Goal: Task Accomplishment & Management: Manage account settings

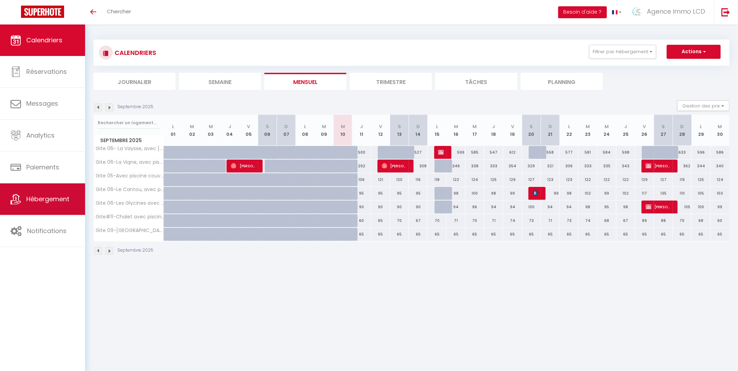
click at [58, 198] on span "Hébergement" at bounding box center [47, 199] width 43 height 9
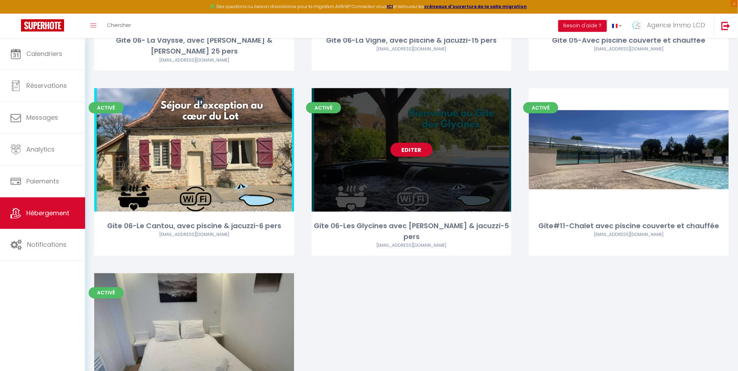
scroll to position [194, 0]
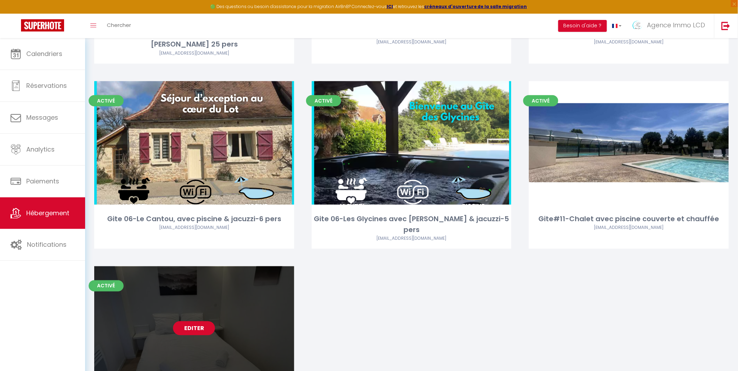
click at [201, 322] on link "Editer" at bounding box center [194, 329] width 42 height 14
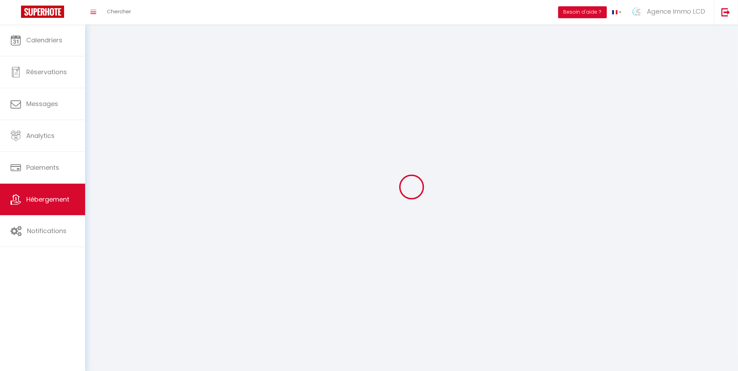
select select "1"
select select
select select "28"
select select
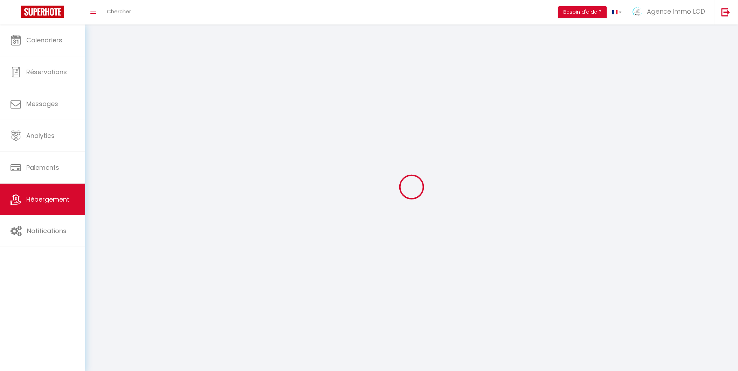
select select
checkbox input "false"
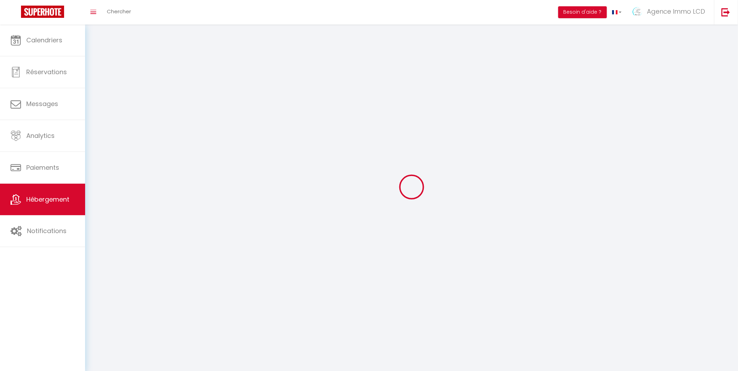
checkbox input "false"
select select
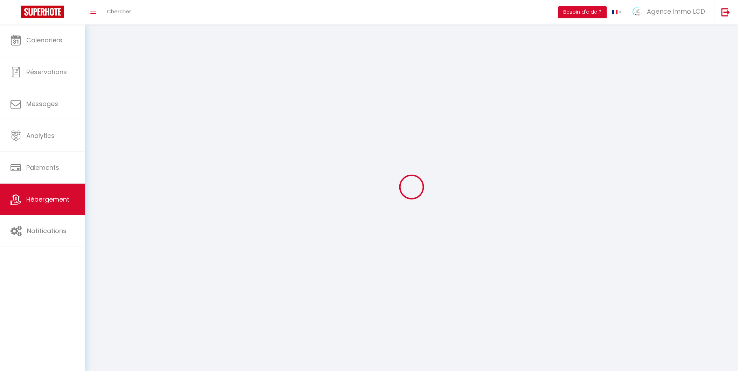
select select
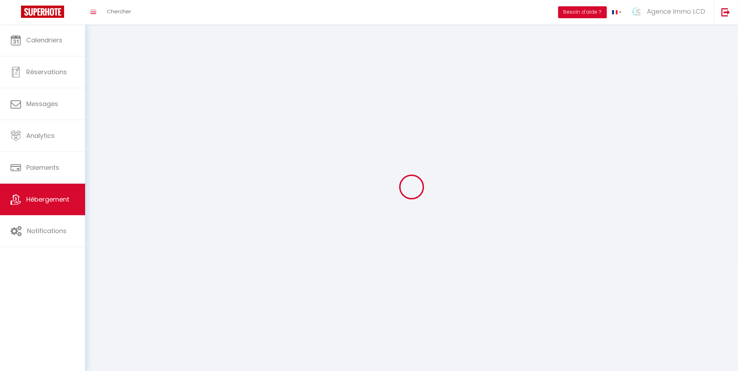
select select
checkbox input "false"
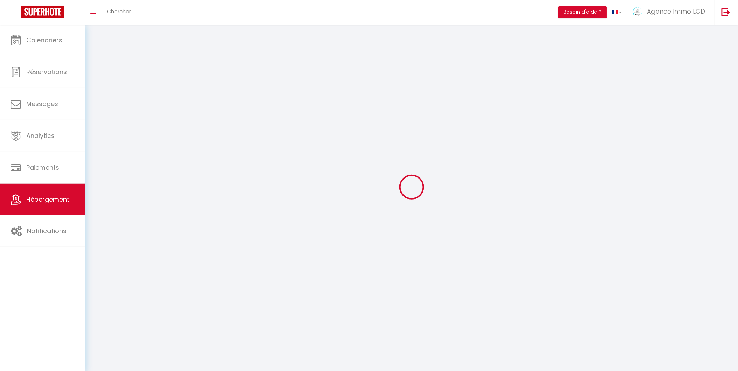
select select
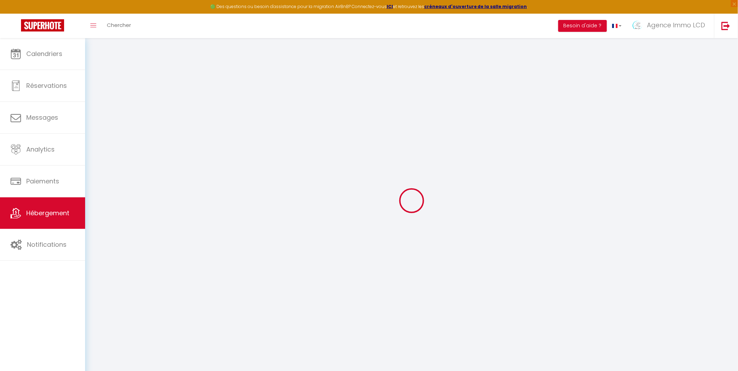
select select
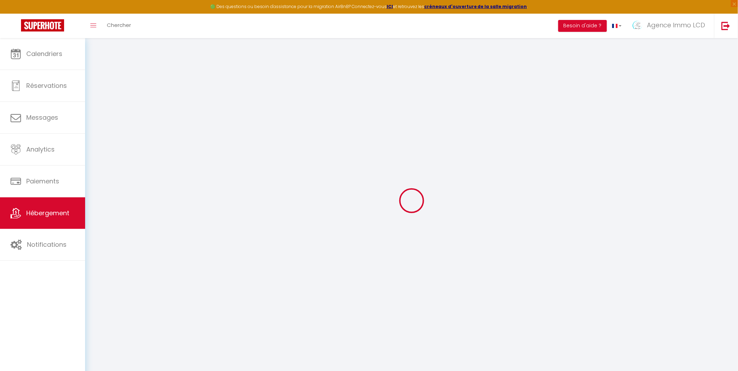
select select
checkbox input "false"
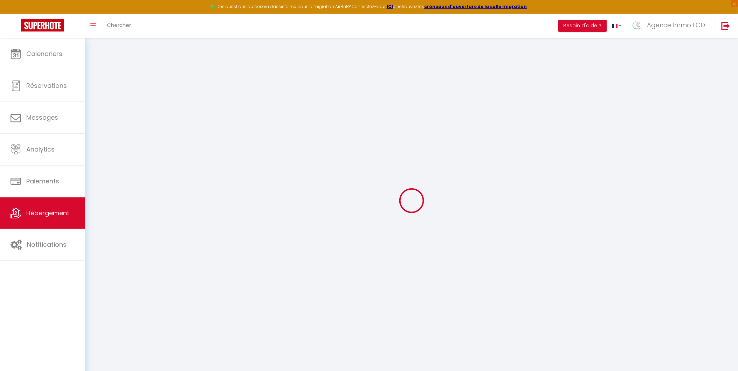
select select
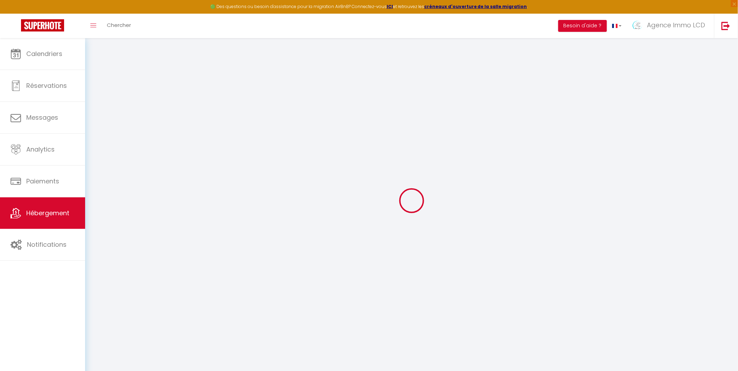
select select
checkbox input "false"
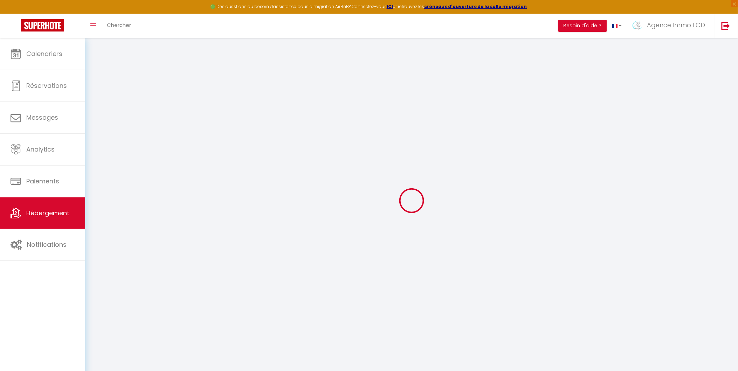
checkbox input "false"
select select
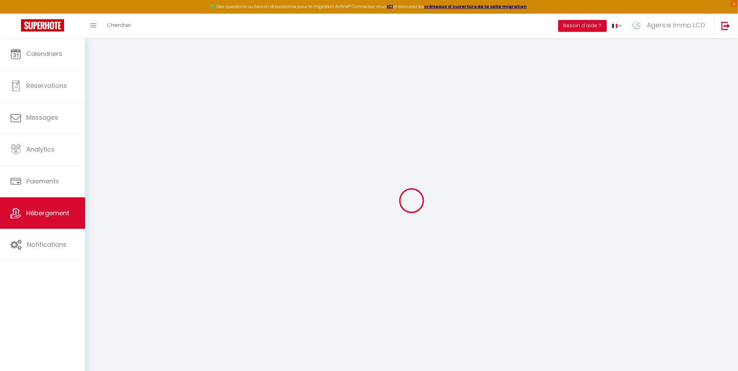
select select
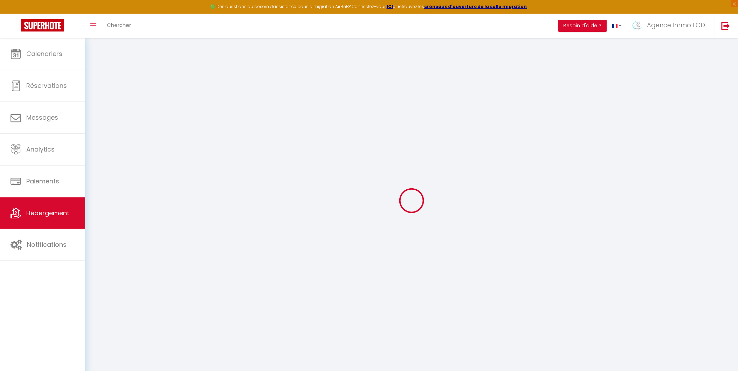
checkbox input "false"
select select
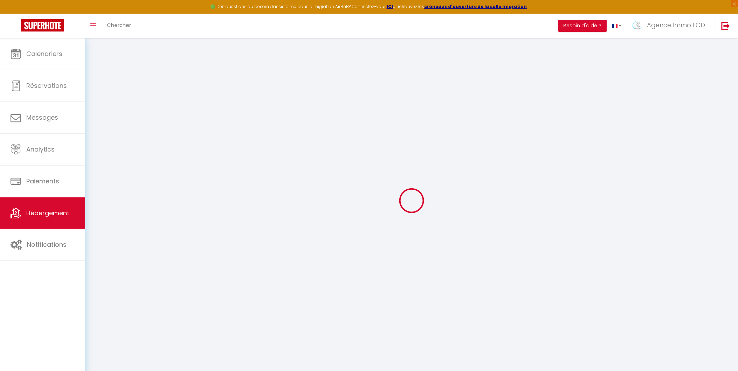
select select
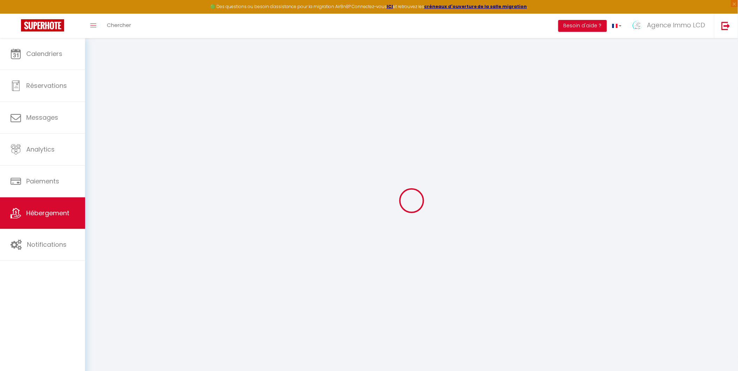
select select
checkbox input "false"
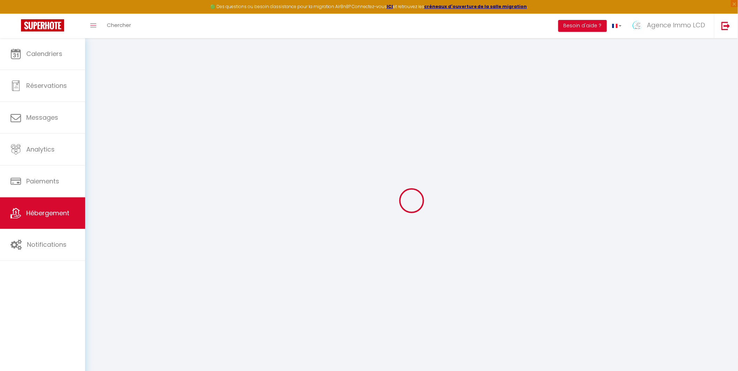
checkbox input "false"
select select
type input "Gite 09-[GEOGRAPHIC_DATA]-Lascaux-Appart 2 pers"
type input "AGENCE IMMO"
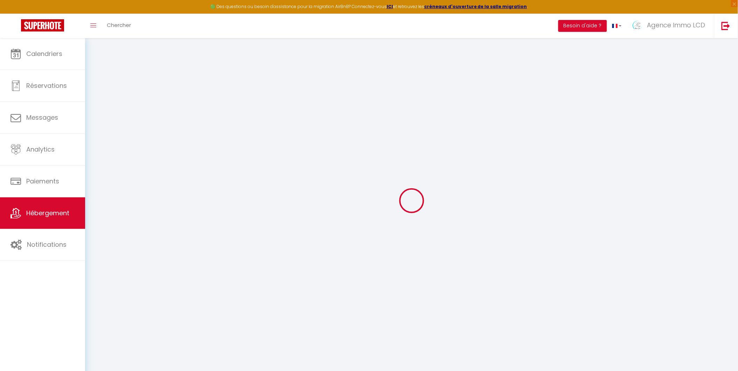
type input "LCD"
type input "[STREET_ADDRESS]"
type input "38760"
type input "VARCES-ALLIERES-ET-RISSET"
select select "2"
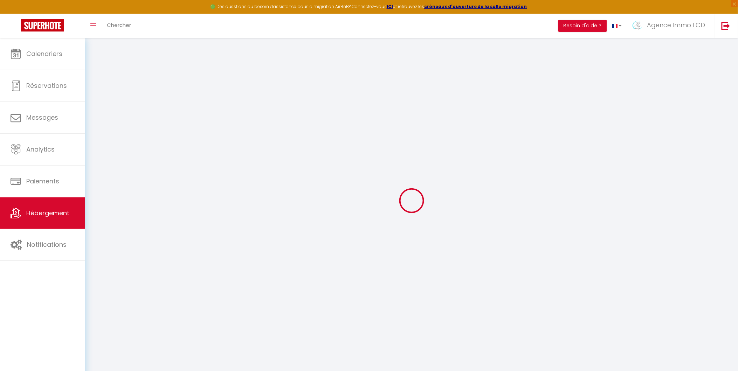
type input "60"
type input "70"
type input "1.00"
type input "300"
type input "20"
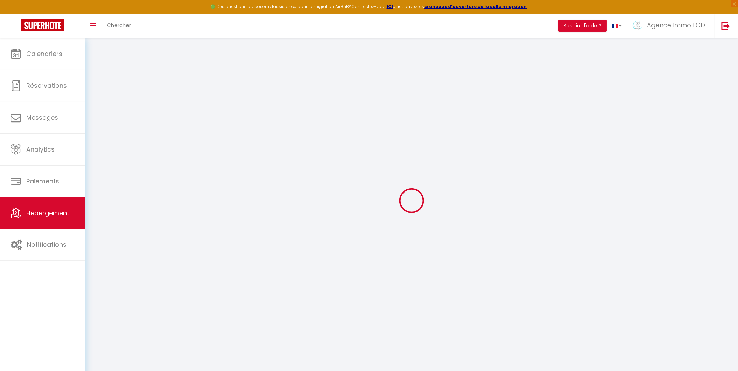
select select
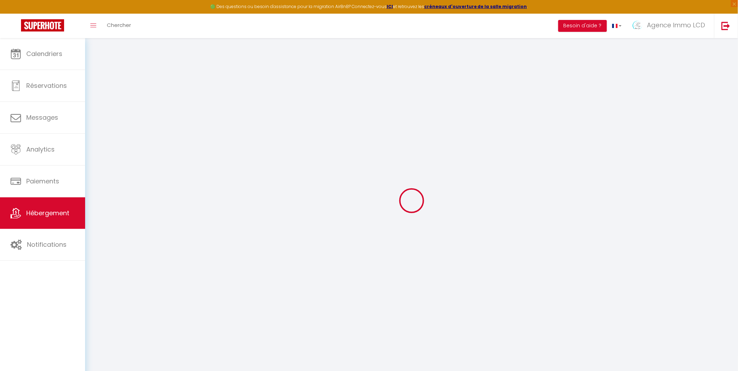
select select
type input "[STREET_ADDRESS]"
type input "24290"
type input "Montignac-Lascaux"
type input "[EMAIL_ADDRESS][DOMAIN_NAME]"
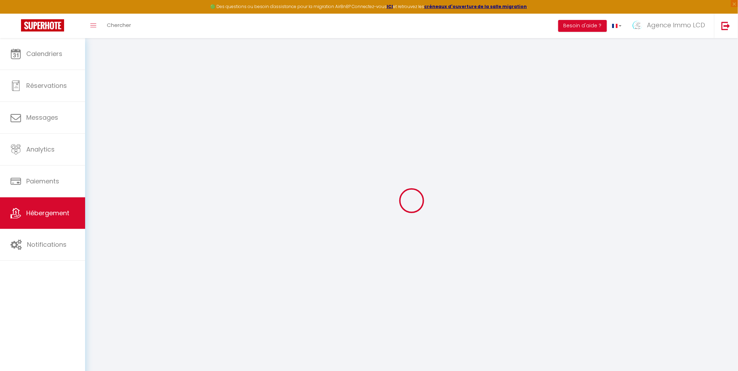
select select "12667"
checkbox input "false"
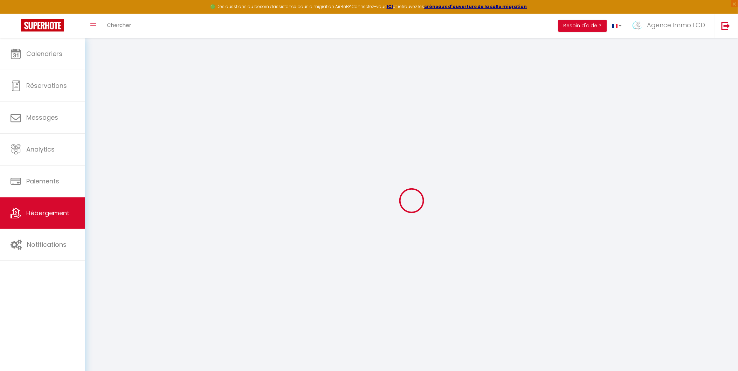
type input "24"
type input "0"
type input "30"
select select "39240"
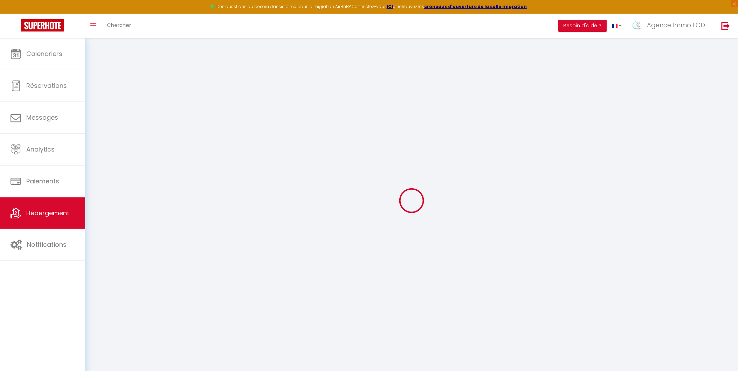
select select "39240"
select select
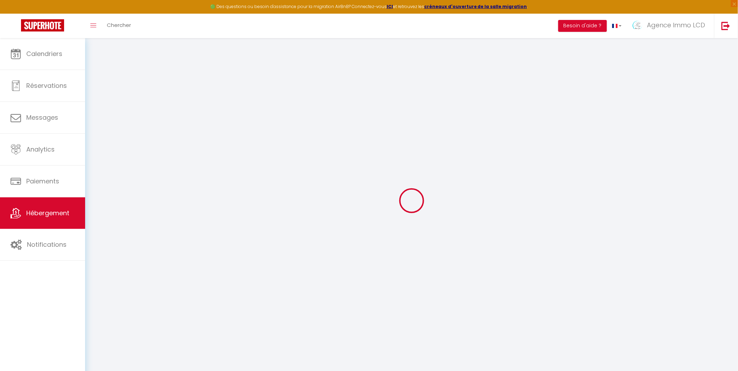
select select
checkbox input "false"
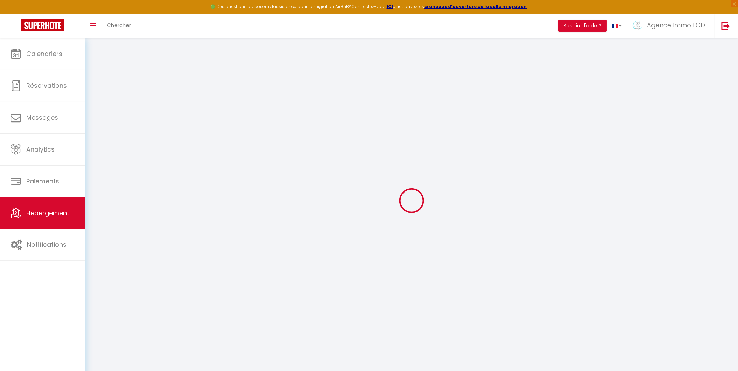
checkbox input "false"
select select
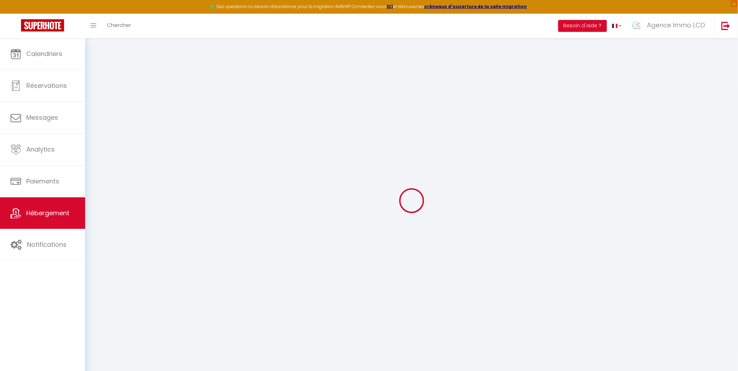
select select
checkbox input "false"
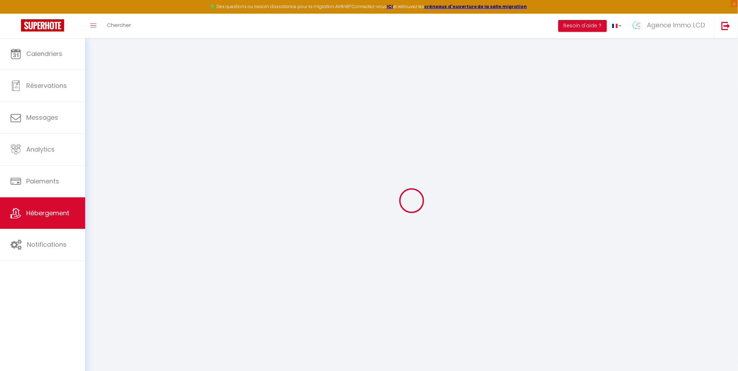
checkbox input "false"
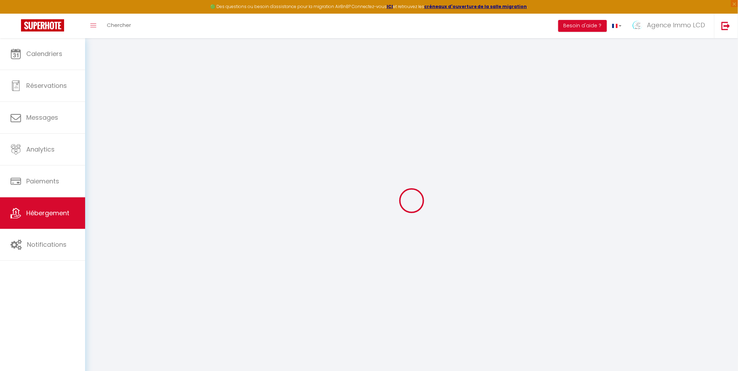
select select "16:00"
select select
select select "10:00"
select select "30"
select select "120"
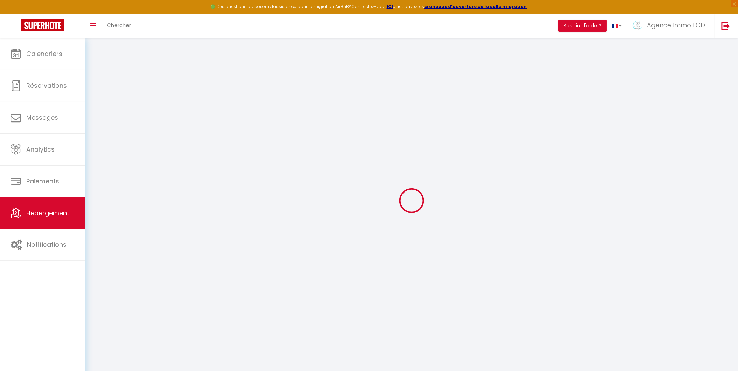
select select "23:00"
select select
checkbox input "false"
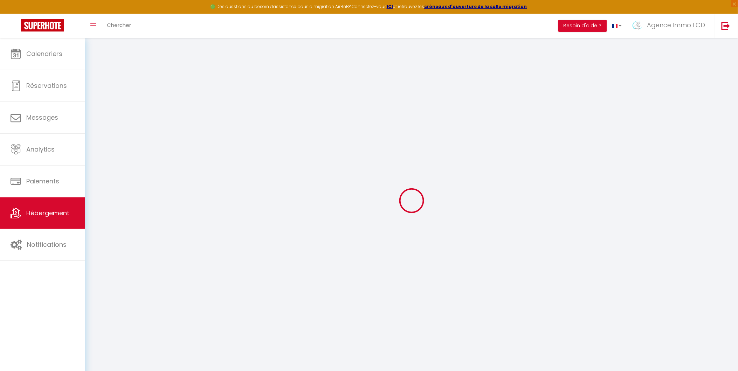
checkbox input "false"
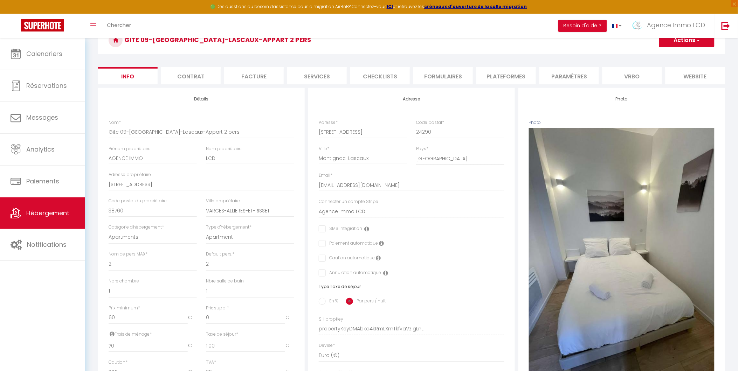
scroll to position [78, 0]
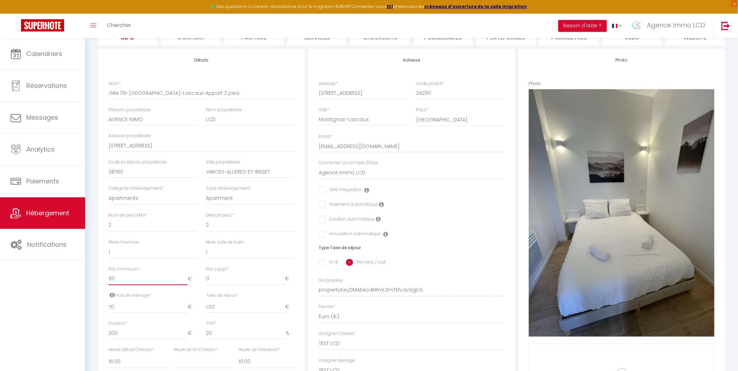
click at [127, 284] on input "60" at bounding box center [148, 279] width 79 height 13
type input "6"
select select
checkbox input "false"
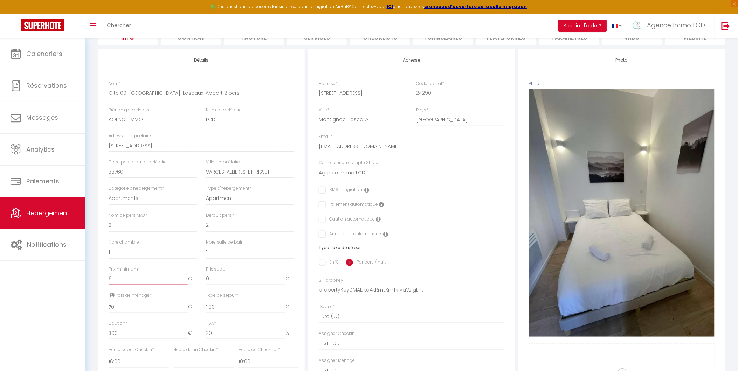
checkbox input "false"
select select
checkbox input "false"
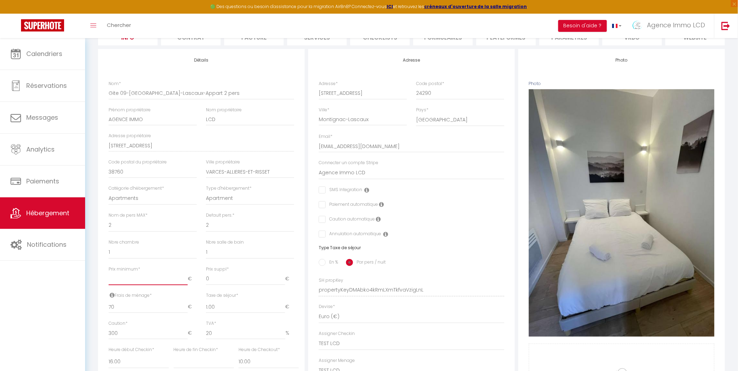
checkbox input "false"
type input "5"
select select
checkbox input "false"
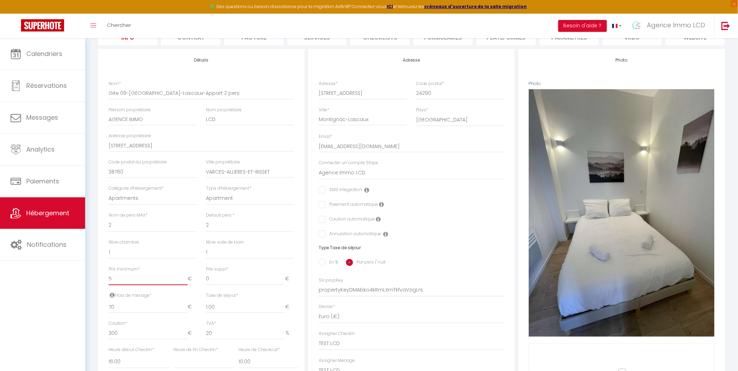
checkbox input "false"
type input "50"
select select
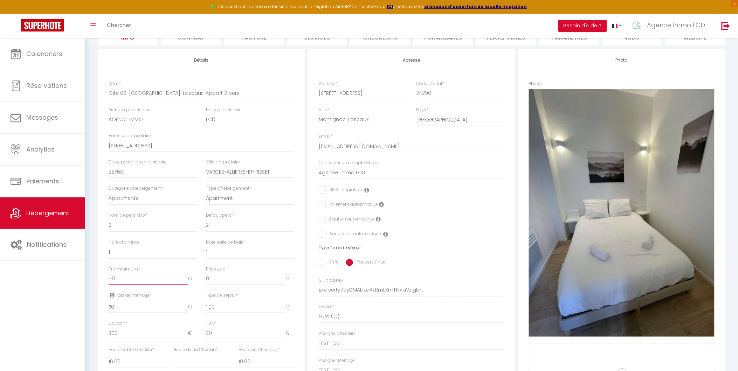
checkbox input "false"
click at [127, 284] on input "50" at bounding box center [148, 279] width 79 height 13
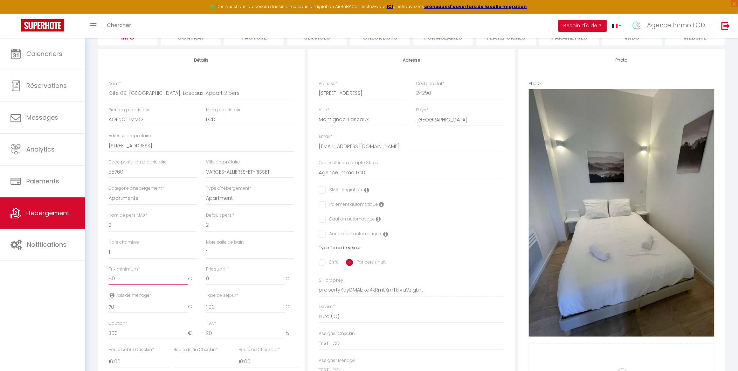
type input "50"
click at [129, 307] on input "70" at bounding box center [148, 307] width 79 height 13
type input "69"
select select
checkbox input "false"
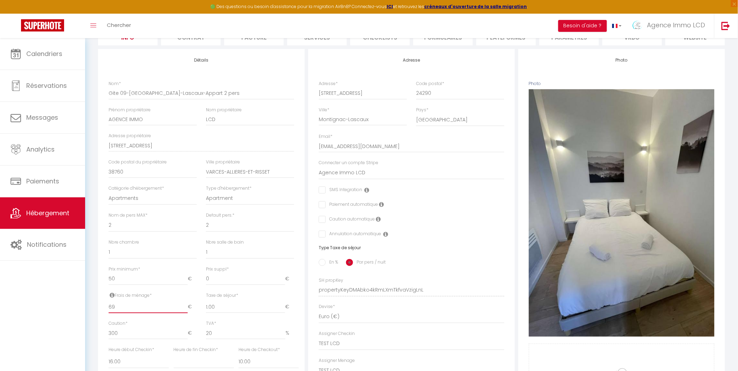
checkbox input "false"
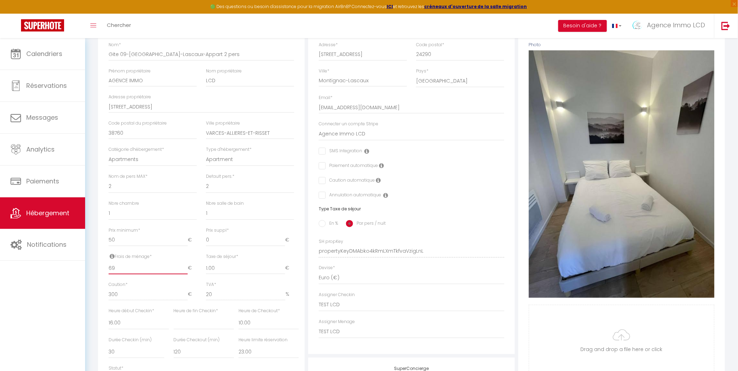
type input "70"
select select
checkbox input "false"
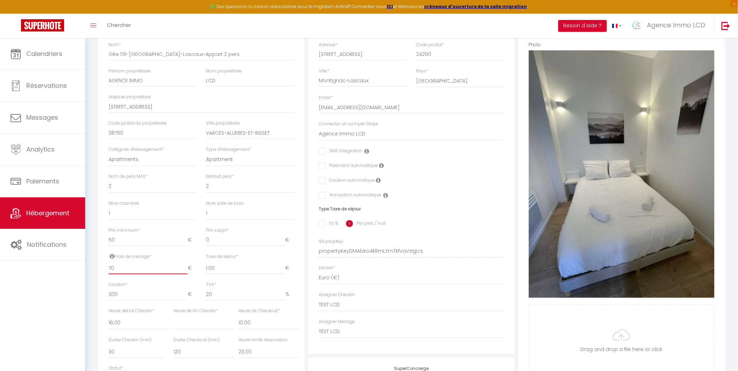
checkbox input "false"
click at [184, 271] on input "70" at bounding box center [148, 268] width 79 height 13
click at [256, 264] on div "Taxe de séjour * 1.00 €" at bounding box center [250, 264] width 88 height 21
click at [110, 275] on input "70" at bounding box center [148, 268] width 79 height 13
type input "0"
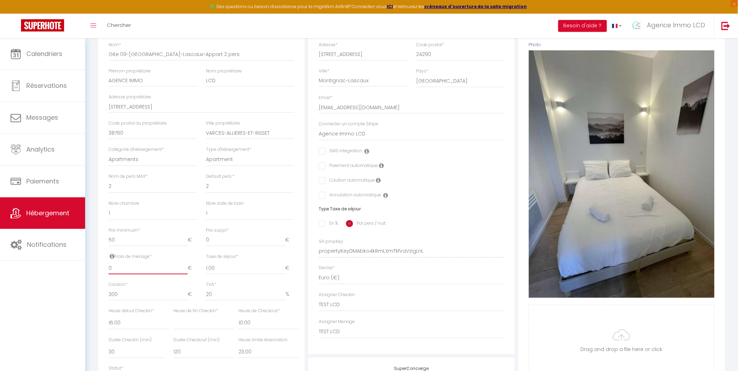
select select
checkbox input "false"
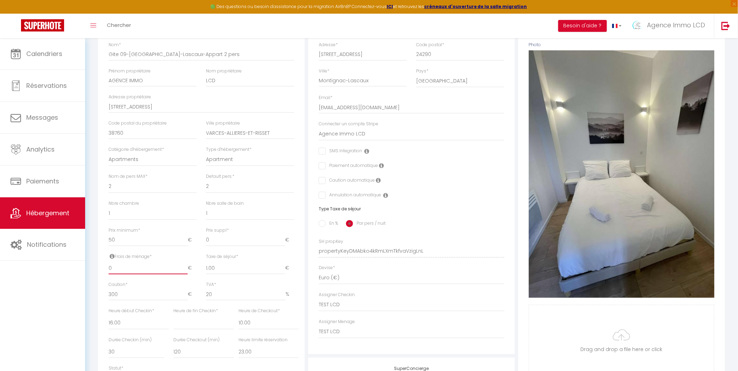
type input "50"
select select
checkbox input "false"
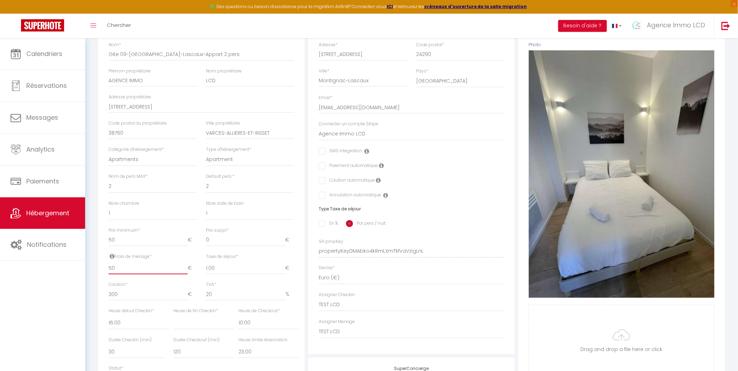
checkbox input "false"
type input "50"
click at [83, 289] on div "Calendriers Réservations Messages Analytics Paiements Hébergement Notifications" at bounding box center [42, 212] width 85 height 348
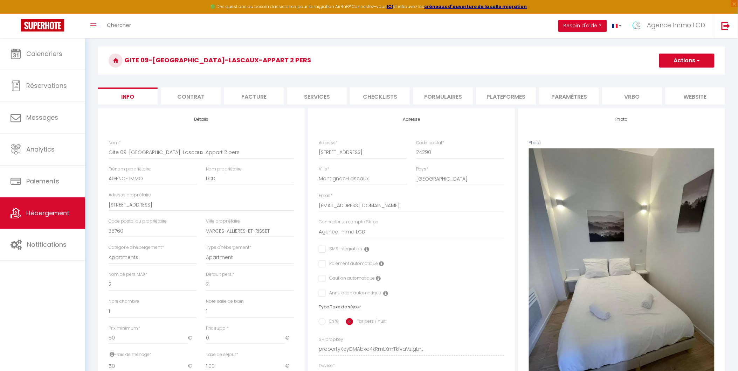
scroll to position [0, 0]
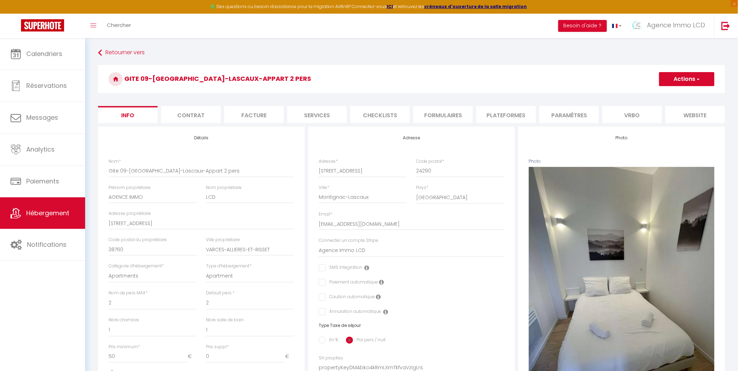
click at [689, 76] on button "Actions" at bounding box center [686, 79] width 55 height 14
click at [659, 94] on input "Enregistrer" at bounding box center [659, 94] width 26 height 7
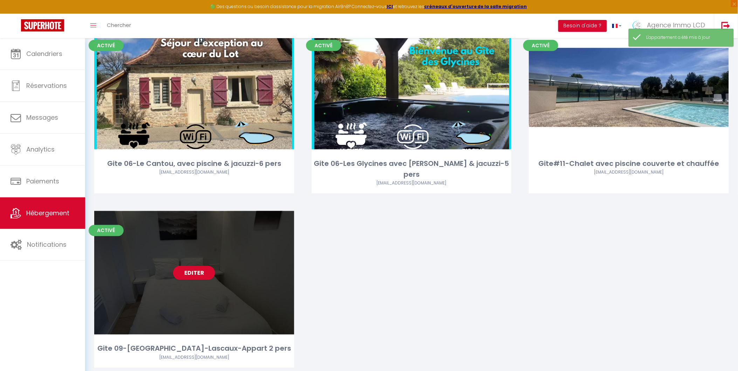
scroll to position [250, 0]
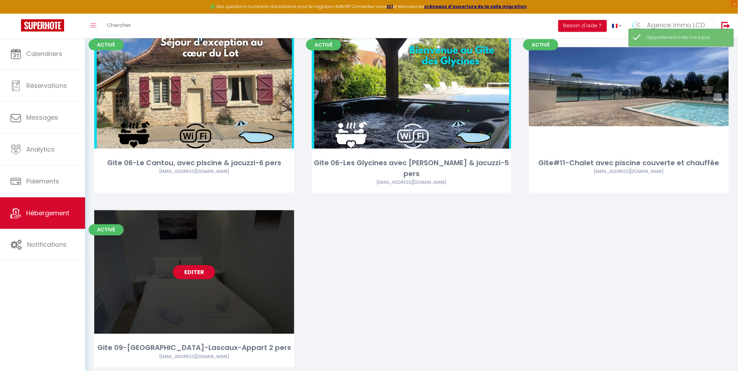
click at [190, 266] on link "Editer" at bounding box center [194, 273] width 42 height 14
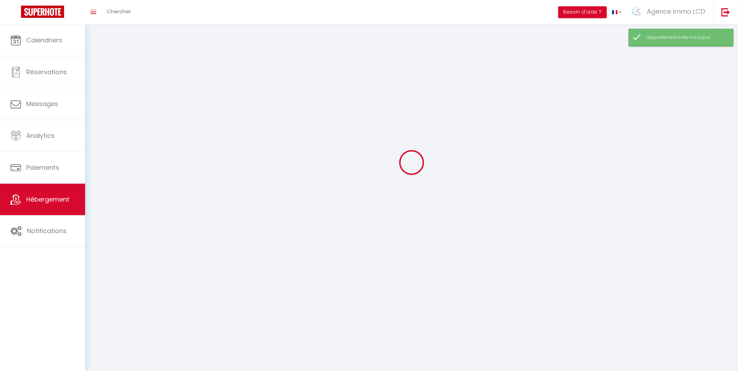
select select
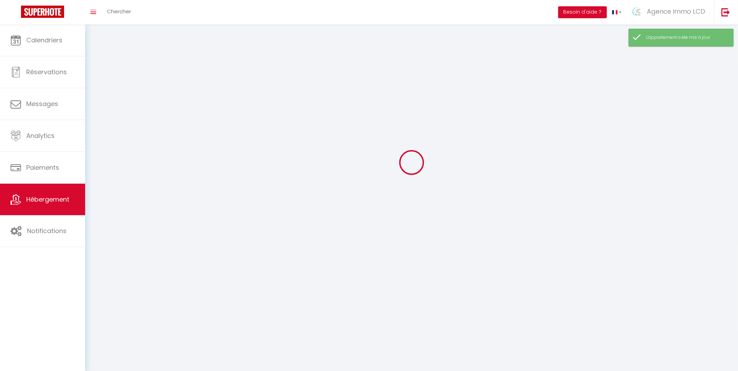
select select "1"
select select
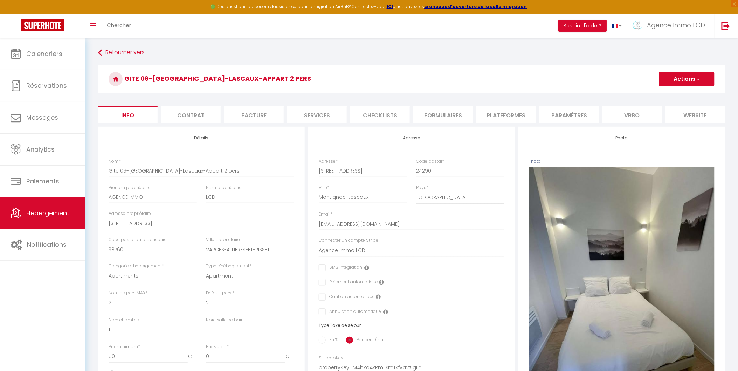
click at [694, 115] on li "website" at bounding box center [696, 114] width 60 height 17
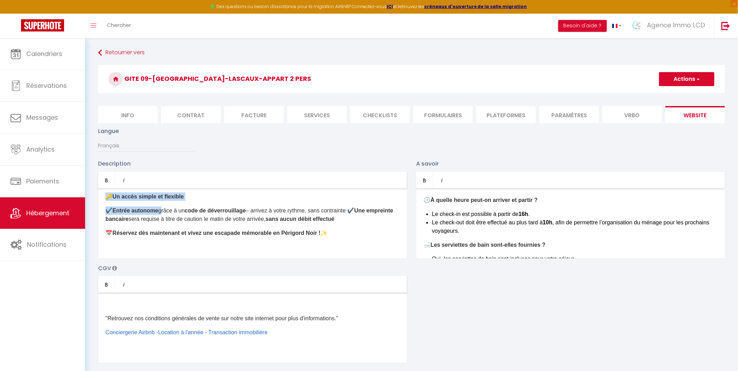
scroll to position [271, 0]
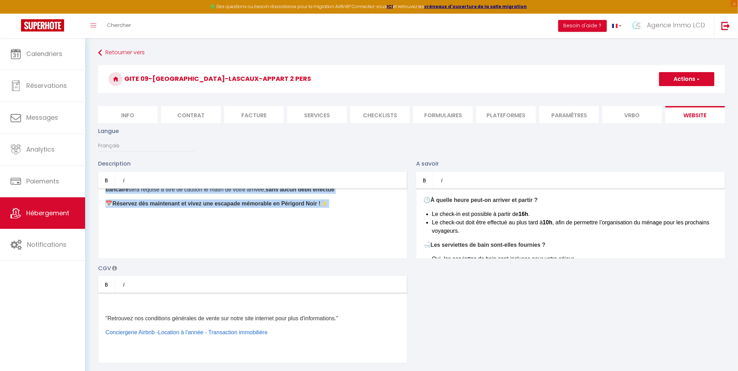
drag, startPoint x: 106, startPoint y: 202, endPoint x: 163, endPoint y: 221, distance: 60.2
click at [163, 221] on div "✨ Appartement cosy à [GEOGRAPHIC_DATA] – Une parenthèse de sérénité en Périgord…" at bounding box center [252, 224] width 309 height 70
copy div "✨ Loremipsumd sita c Adipiscin – Eli seddoeiusm te incididu ut Laboreet Dolo ✨ …"
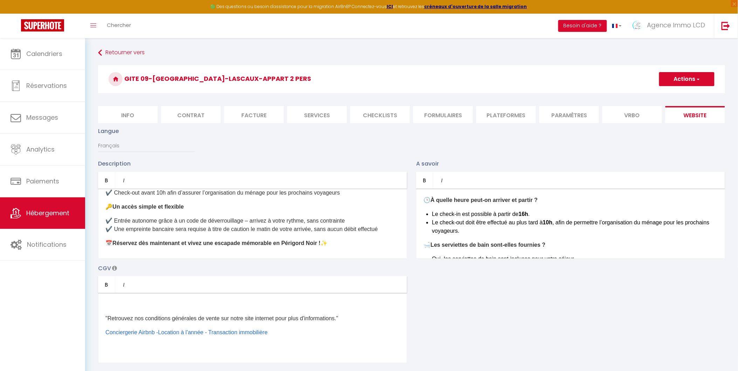
scroll to position [0, 0]
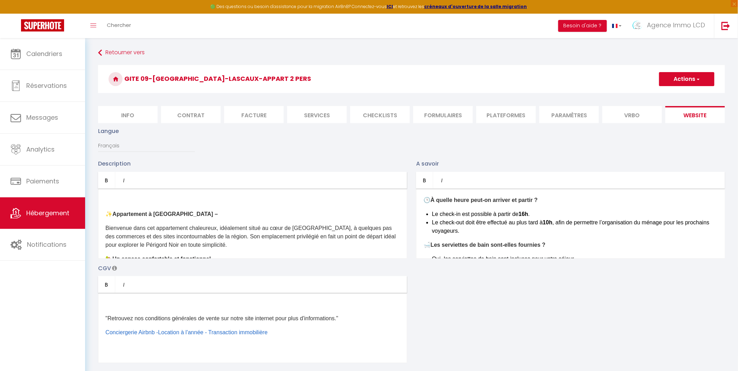
click at [110, 197] on div "✨ Appartement à [GEOGRAPHIC_DATA] – Bienvenue dans cet appartement chaleureux, …" at bounding box center [252, 224] width 309 height 70
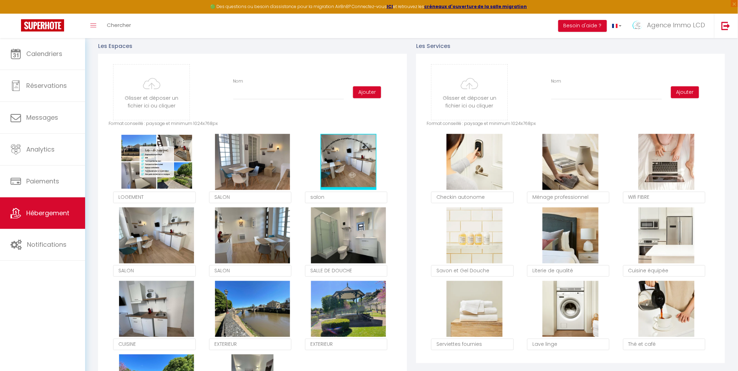
scroll to position [350, 0]
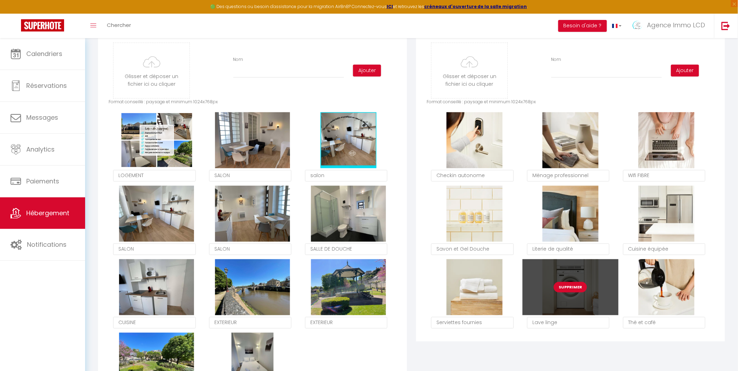
click at [578, 291] on button "Supprimer" at bounding box center [570, 287] width 33 height 11
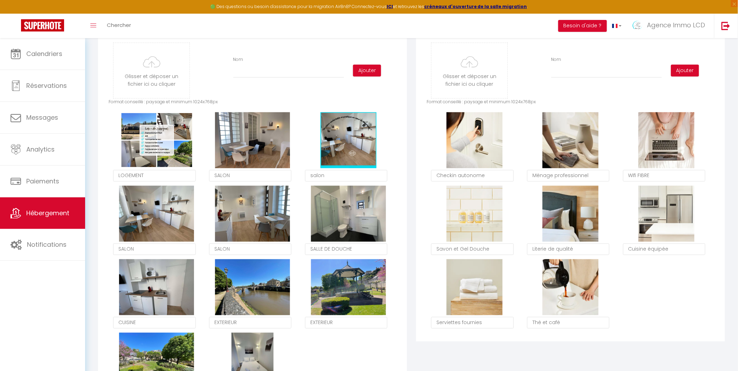
click at [496, 176] on textarea "Checkin autonome" at bounding box center [472, 176] width 82 height 12
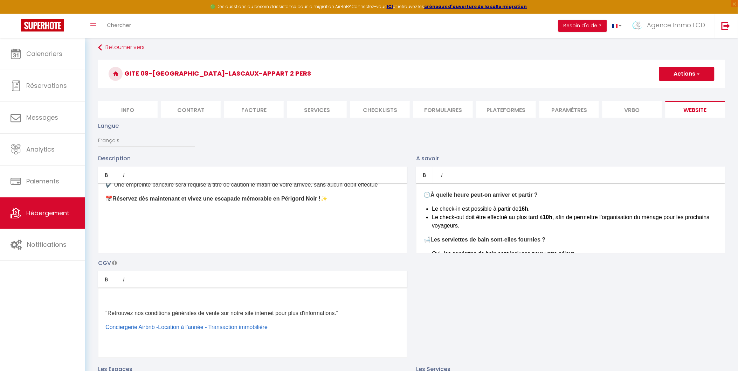
scroll to position [0, 0]
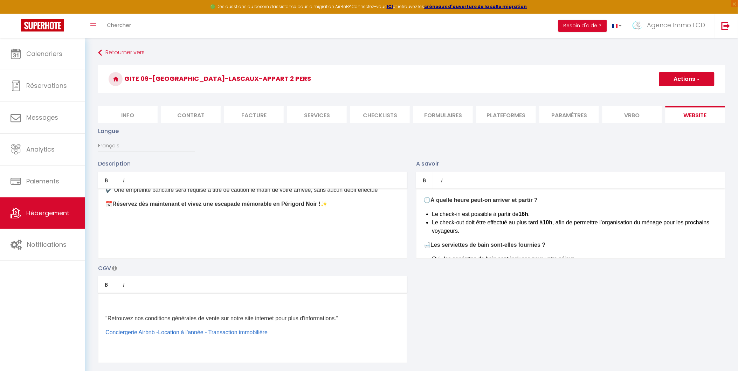
click at [688, 76] on button "Actions" at bounding box center [686, 79] width 55 height 14
click at [681, 94] on input "Enregistrer" at bounding box center [679, 94] width 26 height 7
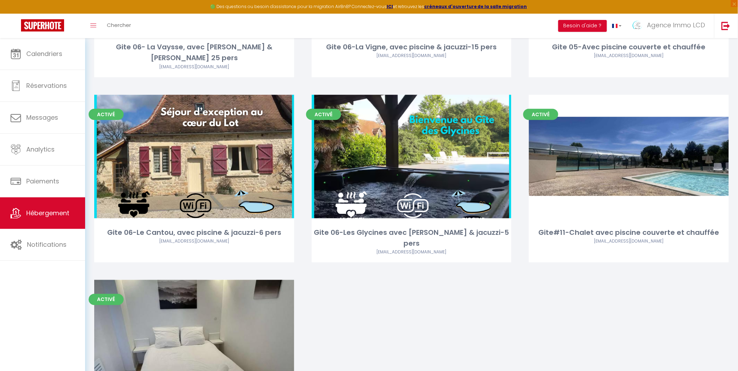
scroll to position [233, 0]
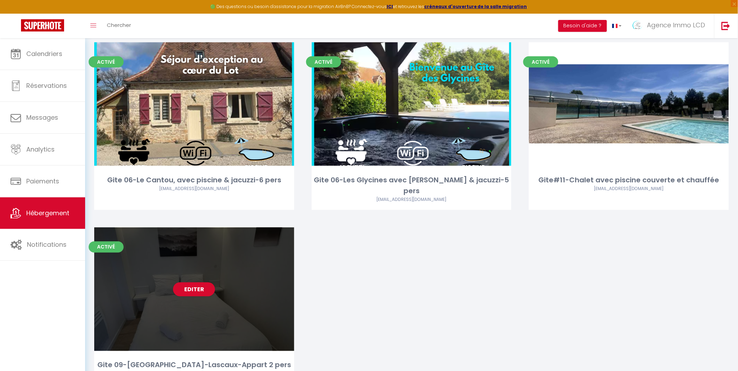
click at [193, 282] on div "Editer" at bounding box center [194, 290] width 200 height 124
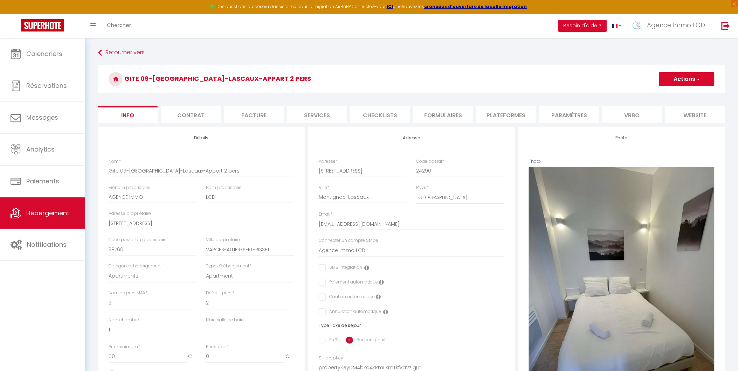
click at [512, 117] on li "Plateformes" at bounding box center [506, 114] width 60 height 17
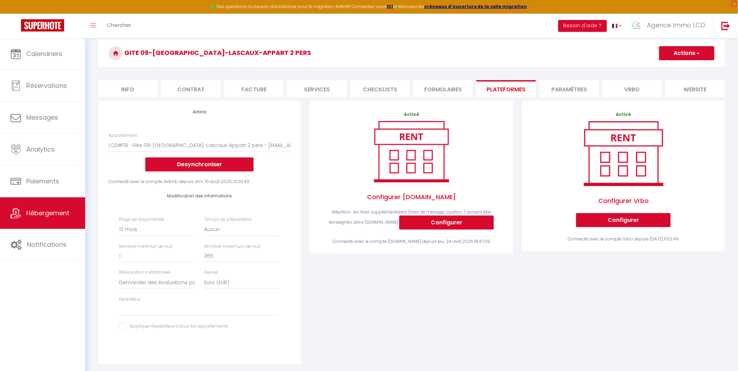
scroll to position [117, 0]
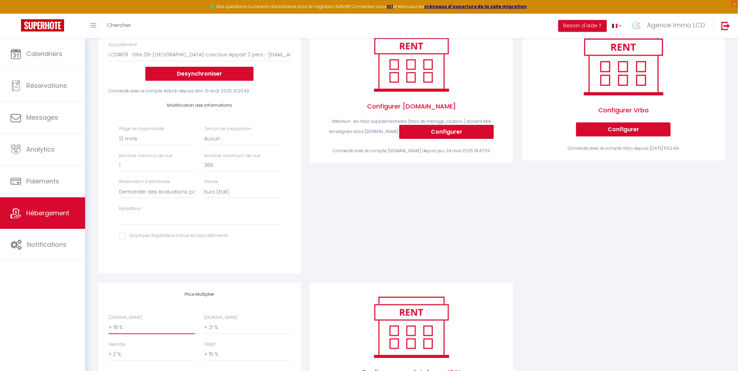
click at [116, 330] on select "0 + 1 % + 2 % + 3 % + 4 % + 5 % + 6 % + 7 % + 8 % + 9 %" at bounding box center [152, 327] width 86 height 13
click at [109, 326] on select "0 + 1 % + 2 % + 3 % + 4 % + 5 % + 6 % + 7 % + 8 % + 9 %" at bounding box center [152, 327] width 86 height 13
click at [215, 335] on select "0 + 1 % + 2 % + 3 % + 4 % + 5 % + 6 % + 7 % + 8 % + 9 %" at bounding box center [247, 327] width 86 height 13
click at [204, 326] on select "0 + 1 % + 2 % + 3 % + 4 % + 5 % + 6 % + 7 % + 8 % + 9 %" at bounding box center [247, 327] width 86 height 13
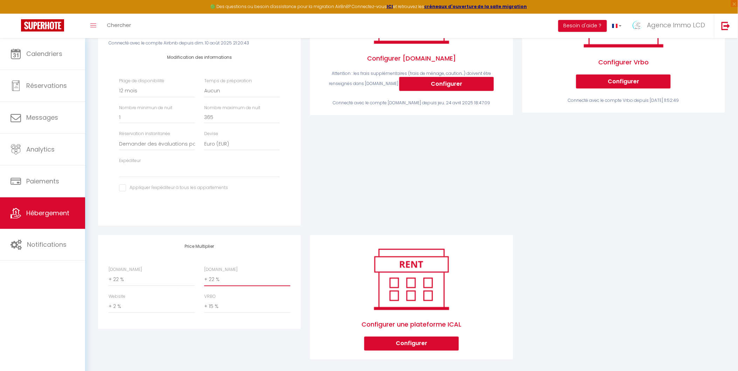
scroll to position [176, 0]
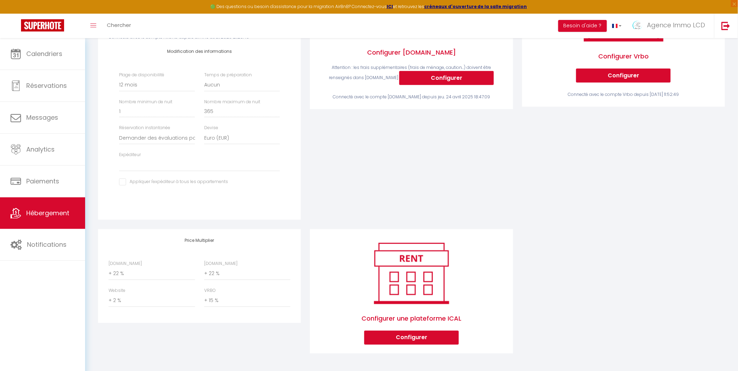
click at [328, 197] on div "Activé Configurer [DOMAIN_NAME] Attention : les frais supplémentaires (frais de…" at bounding box center [411, 92] width 212 height 273
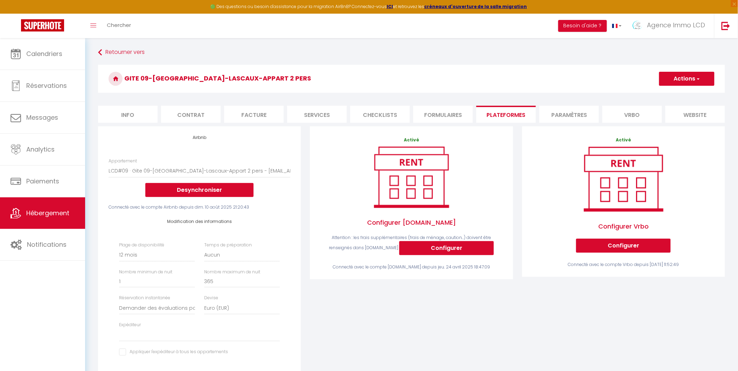
scroll to position [0, 0]
click at [682, 80] on button "Actions" at bounding box center [686, 79] width 55 height 14
click at [680, 95] on link "Enregistrer" at bounding box center [686, 94] width 55 height 9
click at [123, 262] on select "Date indisponible par [PERSON_NAME] 1 mois 3 mois 6 mois 9 mois 12 mois 24 mois" at bounding box center [157, 255] width 76 height 13
click at [119, 254] on select "Date indisponible par [PERSON_NAME] 1 mois 3 mois 6 mois 9 mois 12 mois 24 mois" at bounding box center [157, 255] width 76 height 13
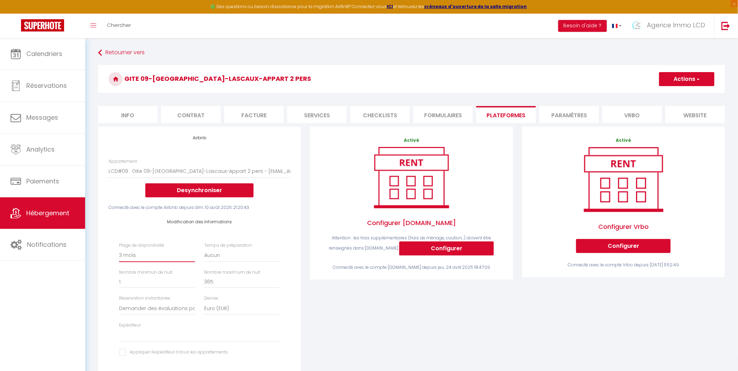
scroll to position [39, 0]
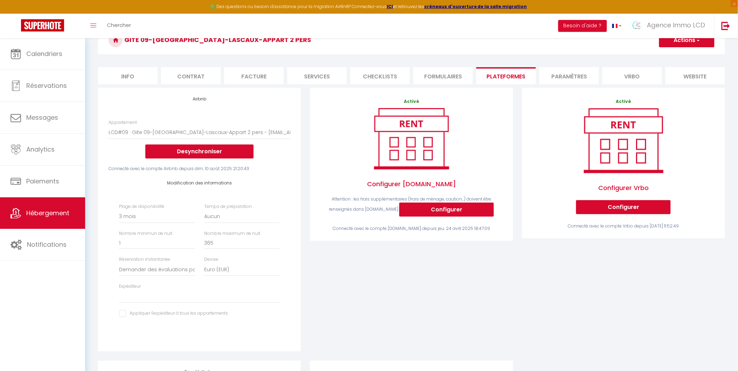
click at [684, 40] on button "Actions" at bounding box center [686, 40] width 55 height 14
click at [679, 54] on link "Enregistrer" at bounding box center [686, 55] width 55 height 9
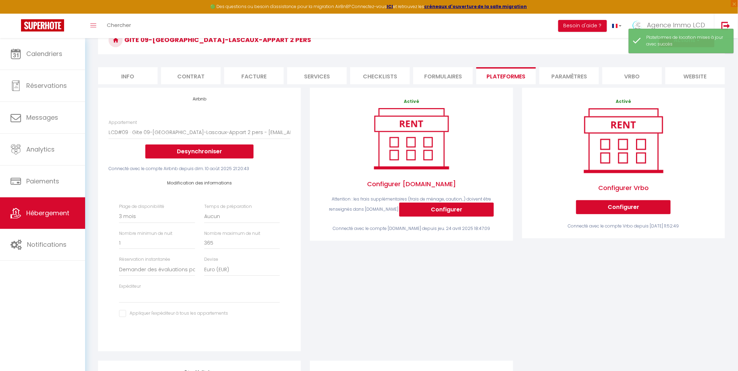
click at [572, 76] on li "Paramètres" at bounding box center [569, 75] width 60 height 17
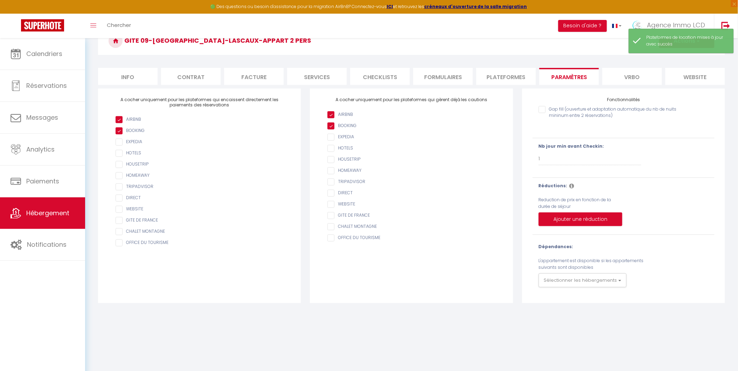
scroll to position [38, 0]
click at [637, 75] on li "Vrbo" at bounding box center [633, 76] width 60 height 17
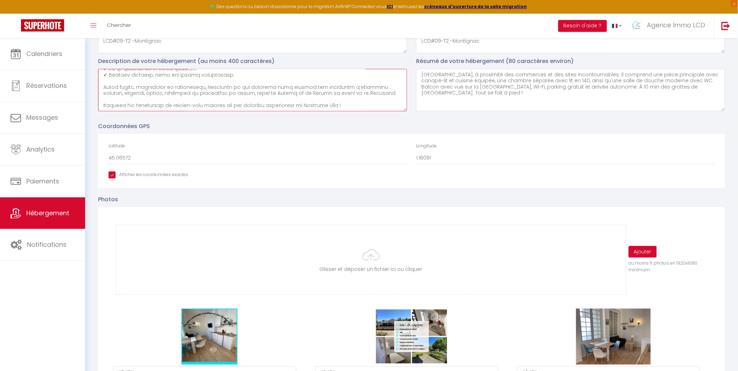
scroll to position [156, 0]
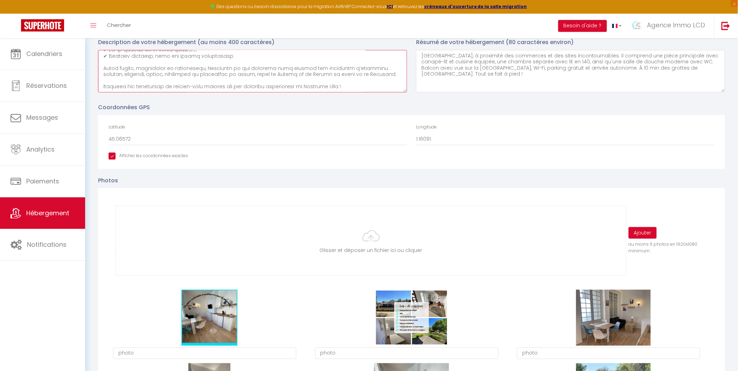
drag, startPoint x: 102, startPoint y: 178, endPoint x: 364, endPoint y: 102, distance: 273.0
paste textarea "✨ Loremipsumd s Ametconse – Adipiscin elit sed doeiusmodte incididunt, utlabore…"
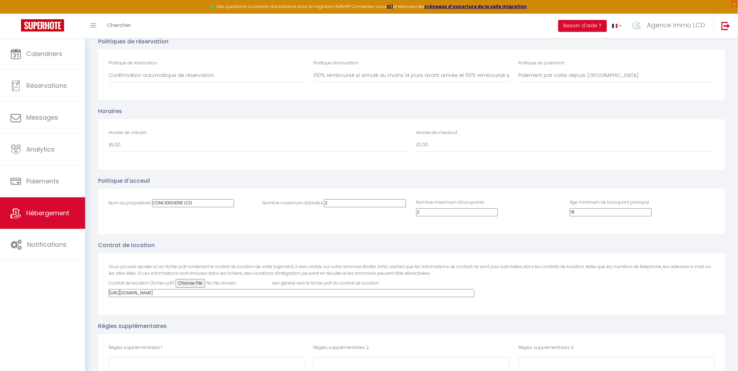
scroll to position [1528, 0]
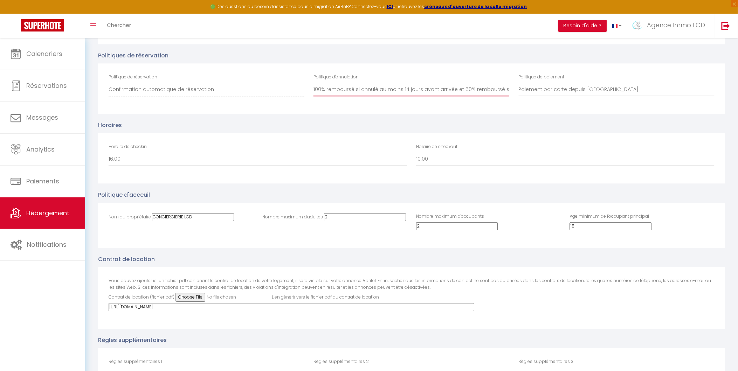
click at [362, 83] on select "100% remboursé si annulé au moins 60 jours avant arrivée 100% remboursé si annu…" at bounding box center [412, 89] width 196 height 13
click at [377, 51] on div "Politiques de réservation Politique de réservation Confirmation automatique de …" at bounding box center [411, 82] width 627 height 63
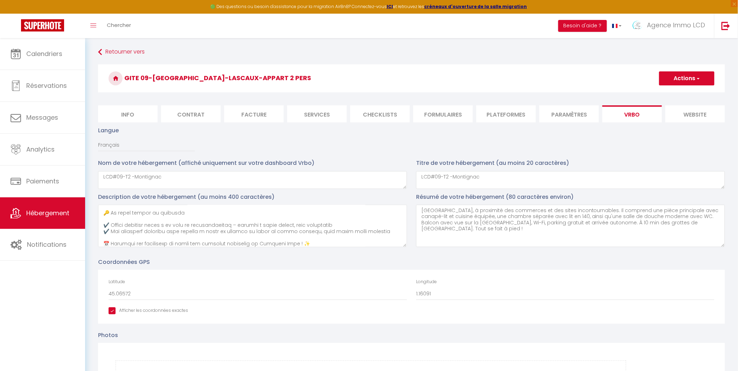
scroll to position [0, 0]
click at [680, 75] on button "Actions" at bounding box center [686, 79] width 55 height 14
click at [675, 92] on input "Enregistrer" at bounding box center [679, 94] width 26 height 7
click at [673, 94] on input "Enregistrer" at bounding box center [679, 94] width 26 height 7
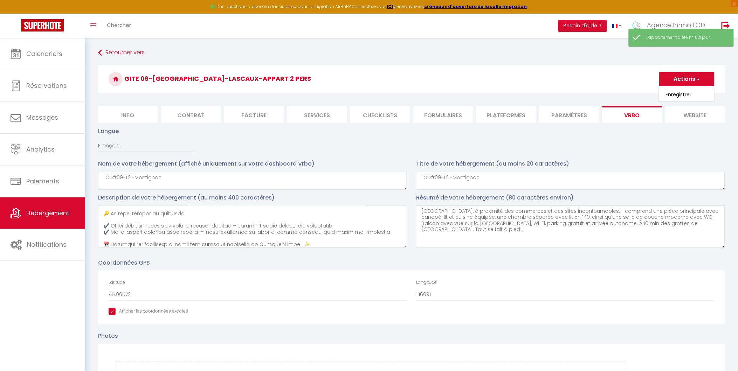
click at [124, 112] on li "Info" at bounding box center [128, 114] width 60 height 17
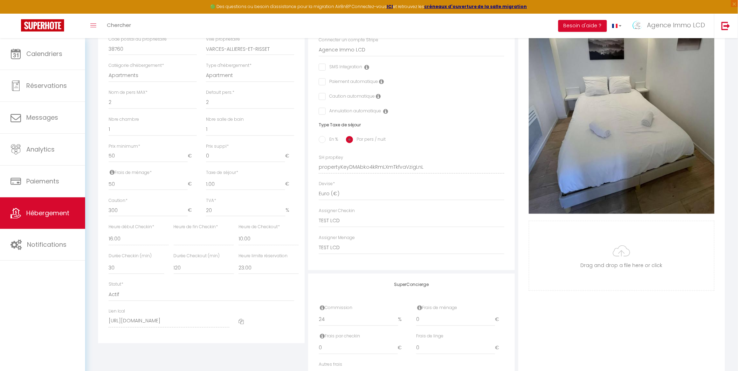
scroll to position [252, 0]
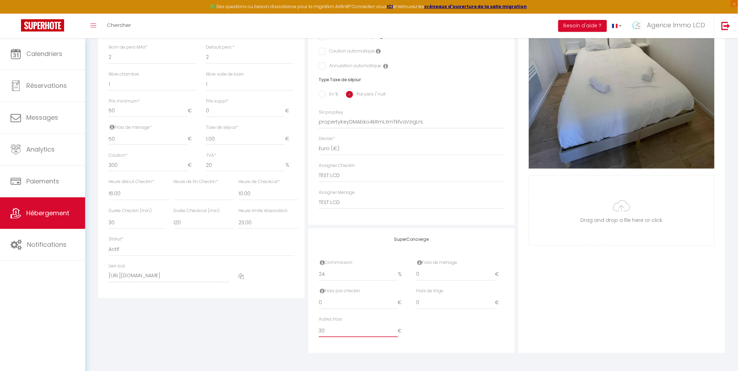
click at [330, 338] on input "30" at bounding box center [358, 331] width 79 height 13
click at [451, 322] on div "Autres frais 0 €" at bounding box center [411, 331] width 195 height 28
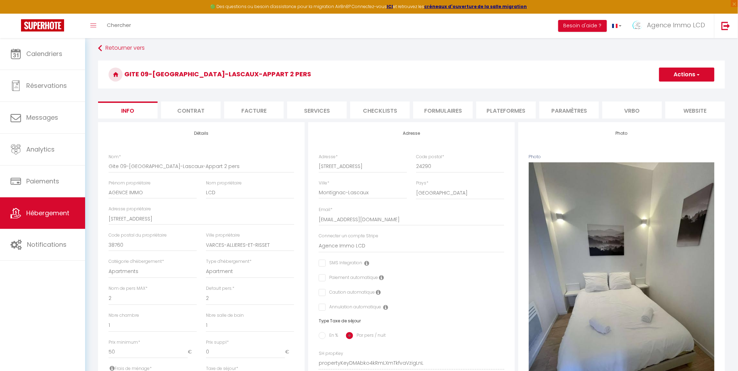
scroll to position [0, 0]
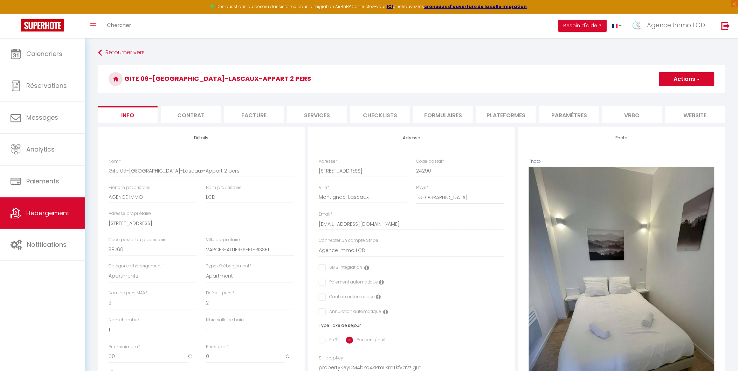
click at [680, 79] on button "Actions" at bounding box center [686, 79] width 55 height 14
click at [668, 95] on input "Enregistrer" at bounding box center [659, 94] width 26 height 7
